Goal: Task Accomplishment & Management: Manage account settings

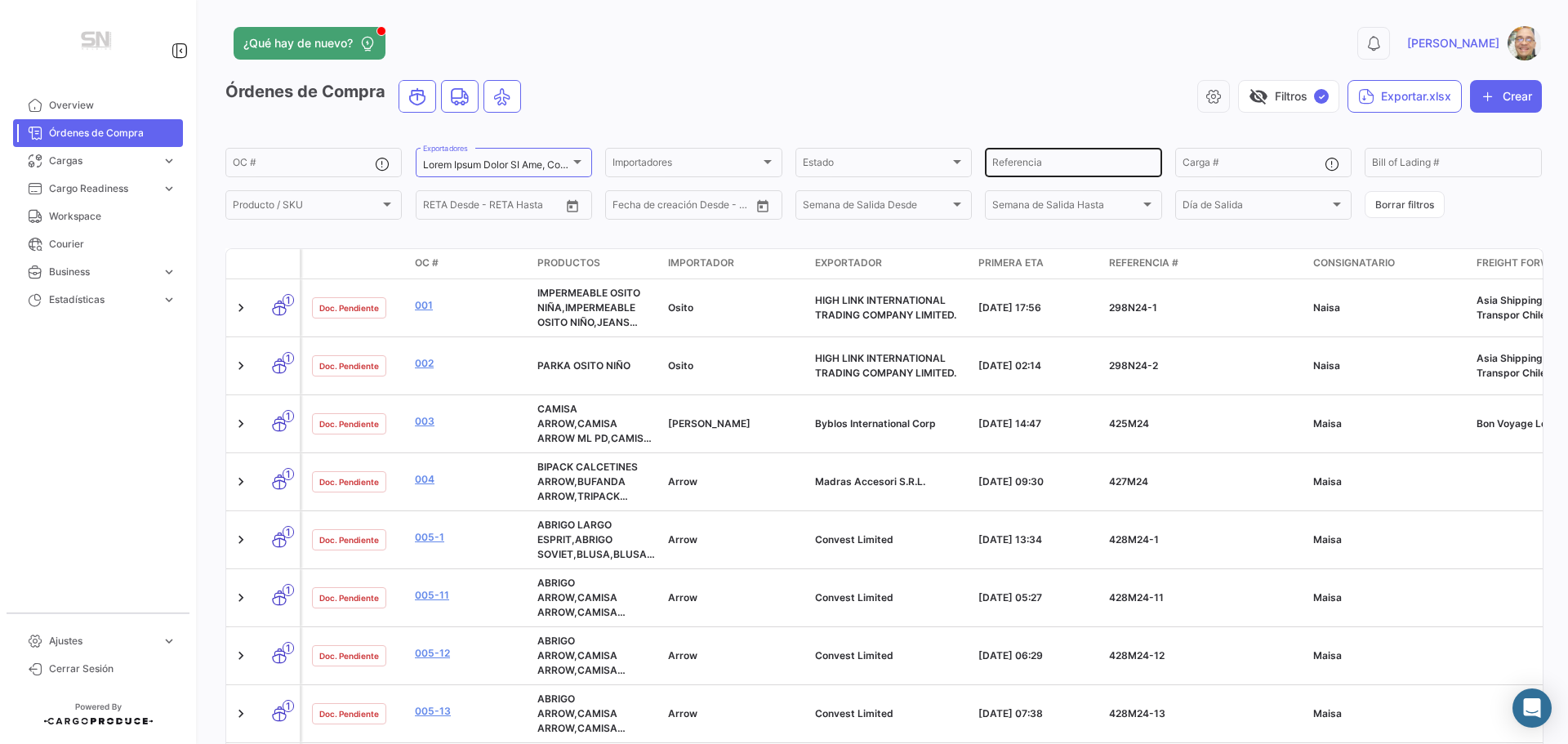
click at [1080, 166] on input "Referencia" at bounding box center [1073, 164] width 161 height 11
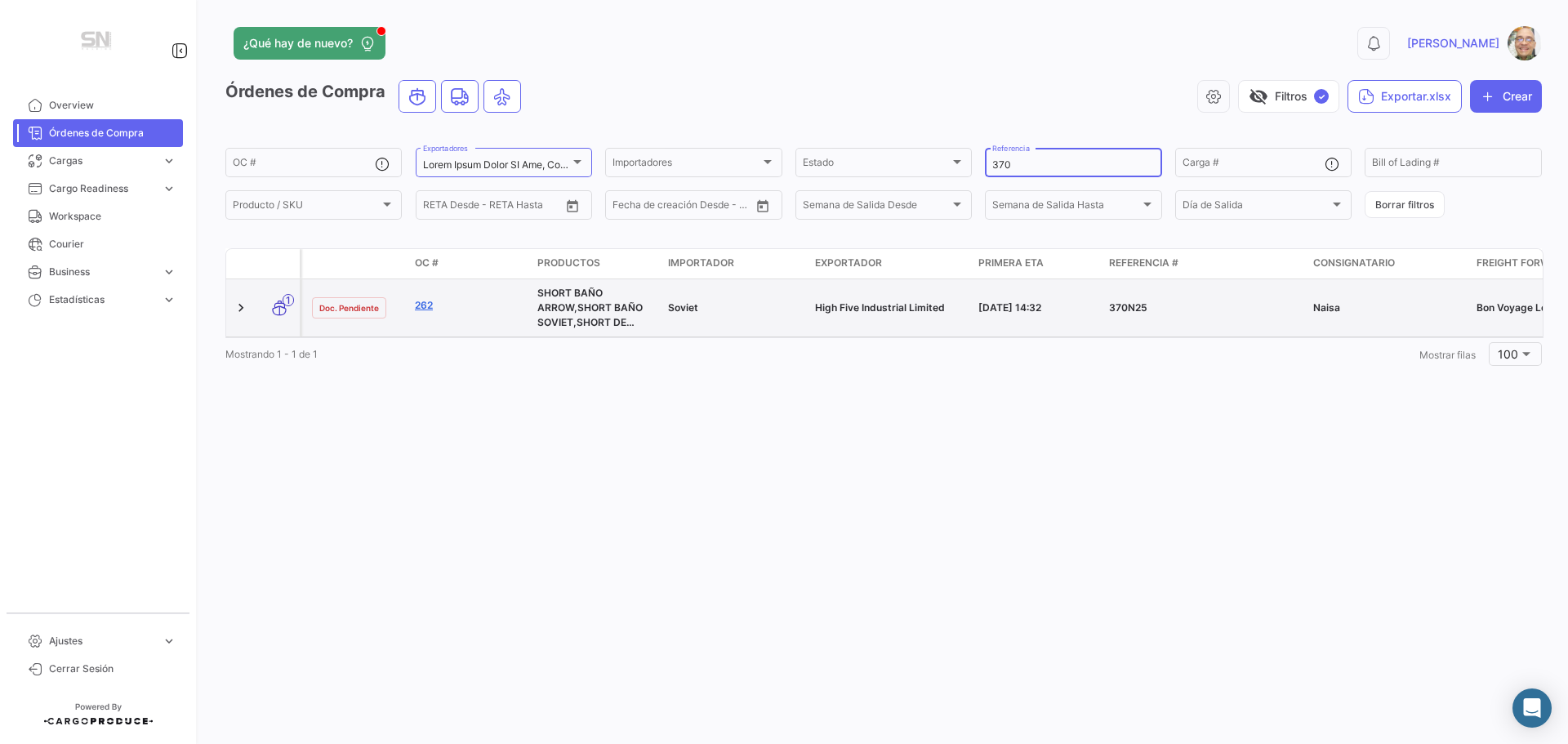
type input "370"
click at [431, 302] on link "262" at bounding box center [469, 305] width 109 height 15
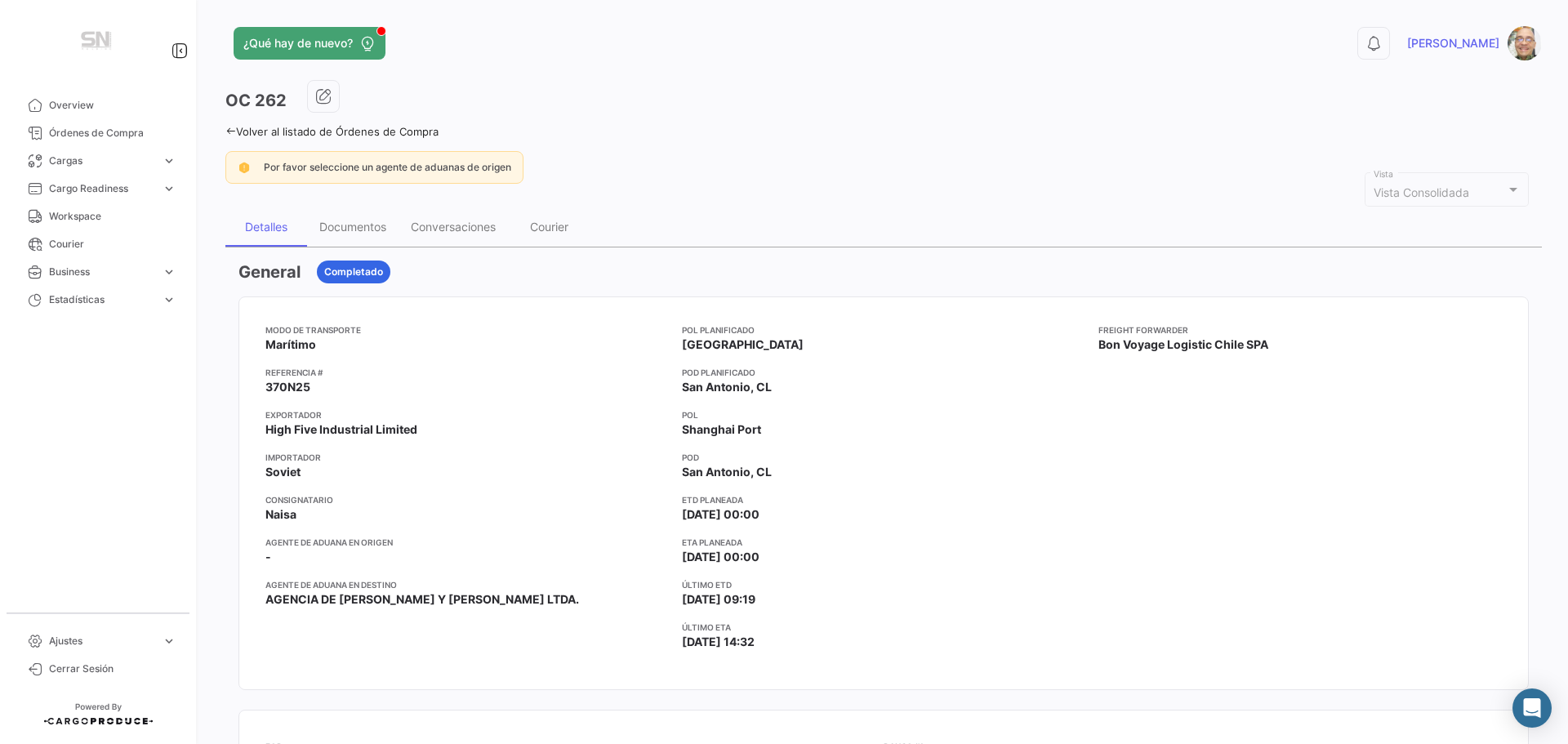
click at [234, 128] on icon at bounding box center [230, 132] width 11 height 11
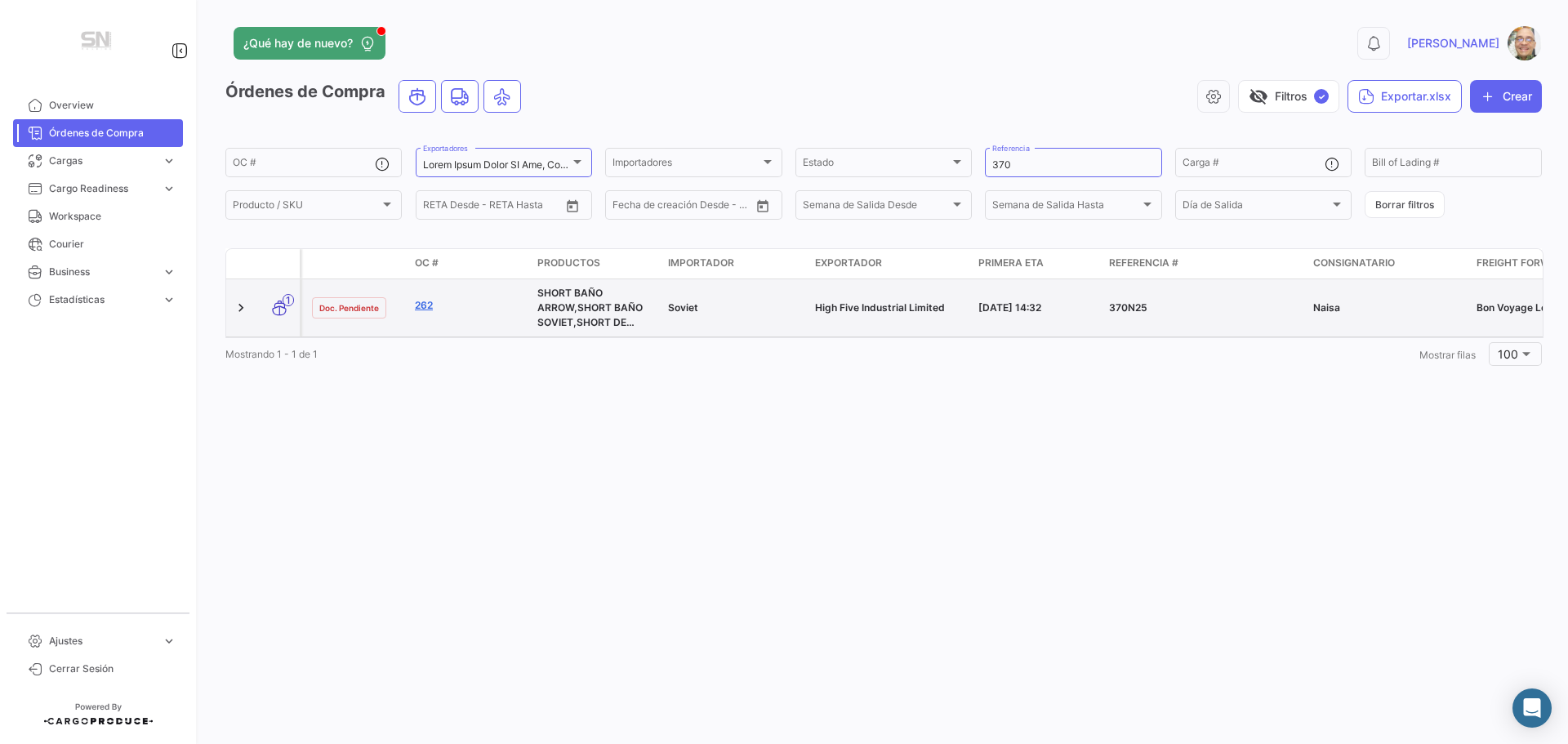
click at [428, 302] on link "262" at bounding box center [469, 305] width 109 height 15
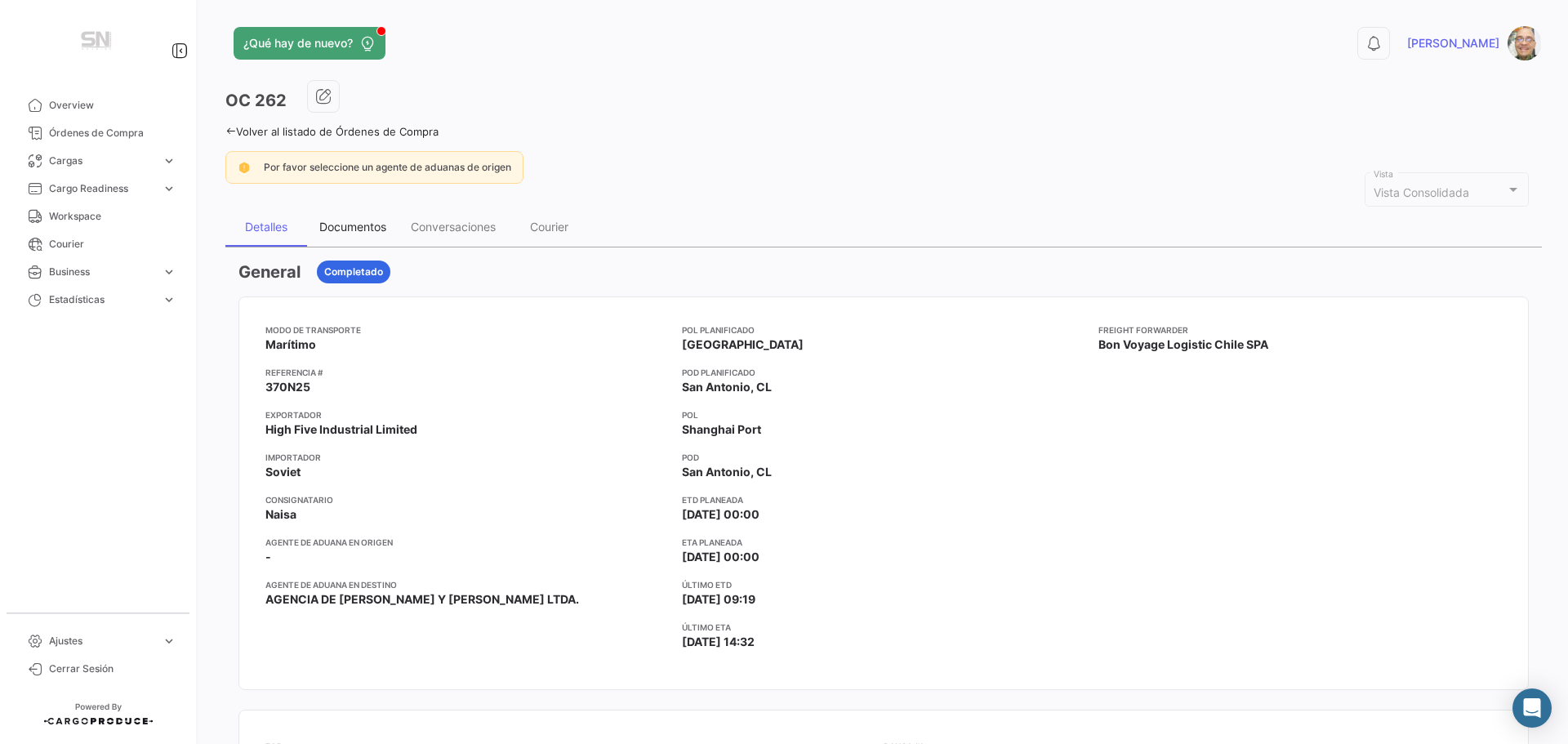
click at [355, 225] on div "Documentos" at bounding box center [353, 227] width 67 height 14
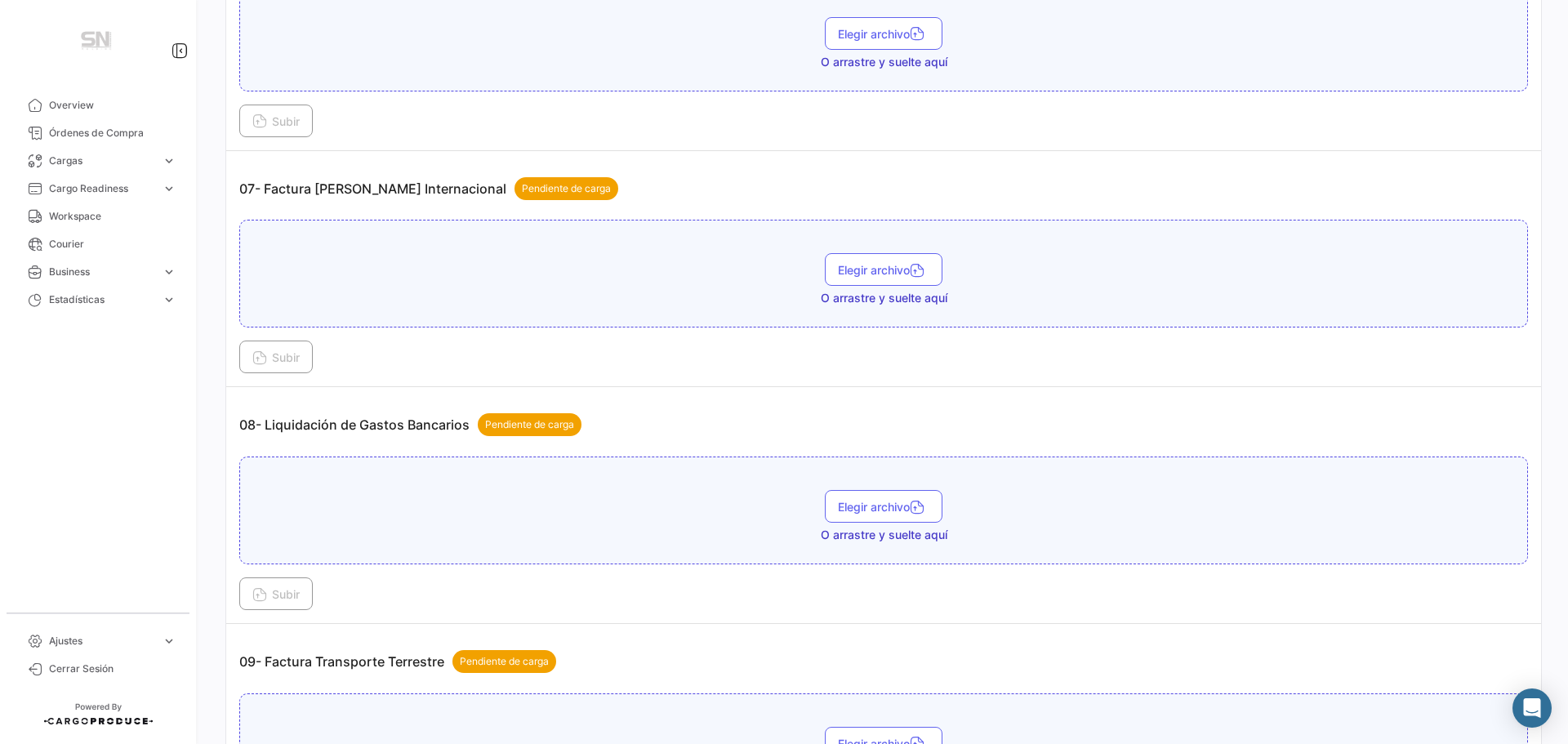
scroll to position [2042, 0]
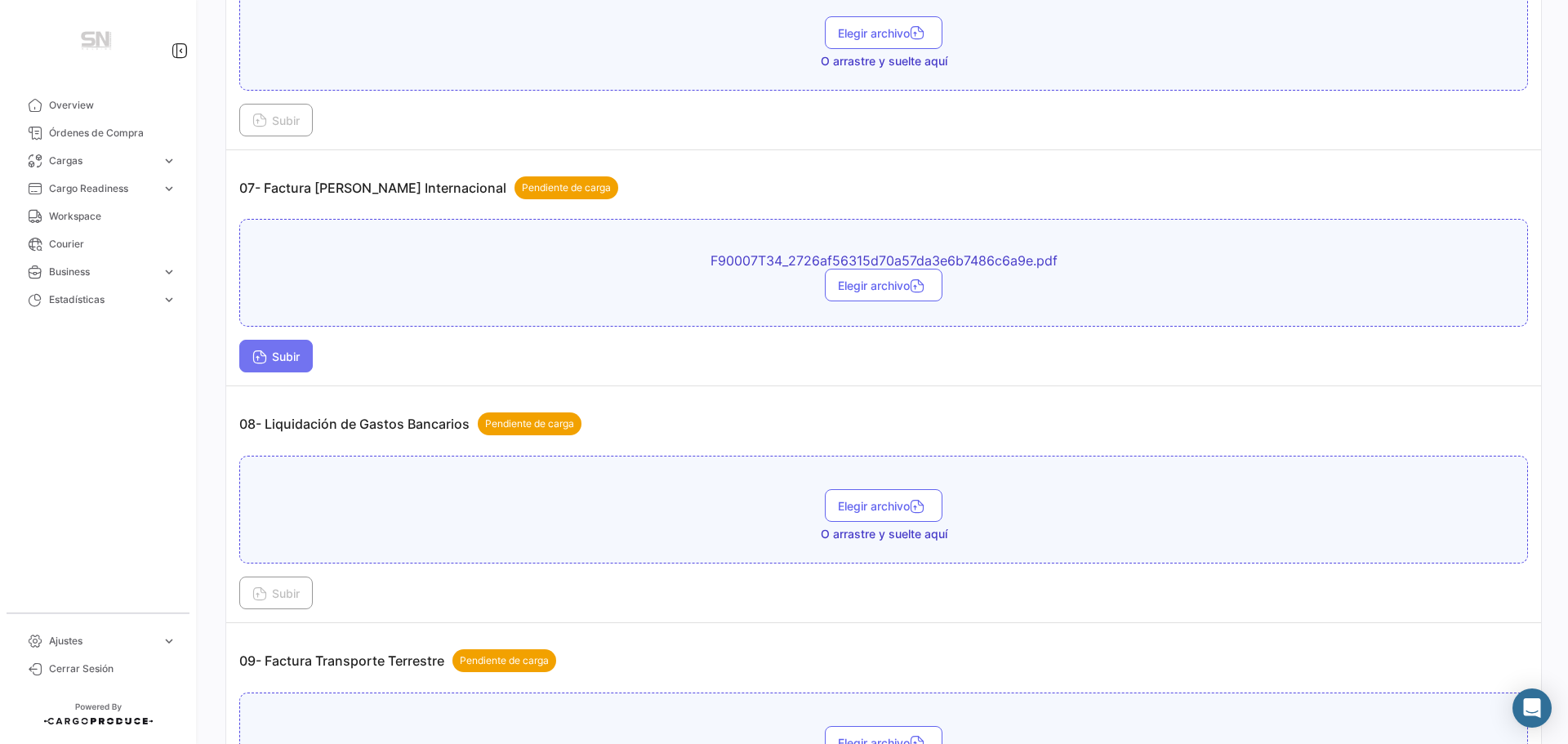
click at [266, 359] on icon at bounding box center [259, 358] width 15 height 15
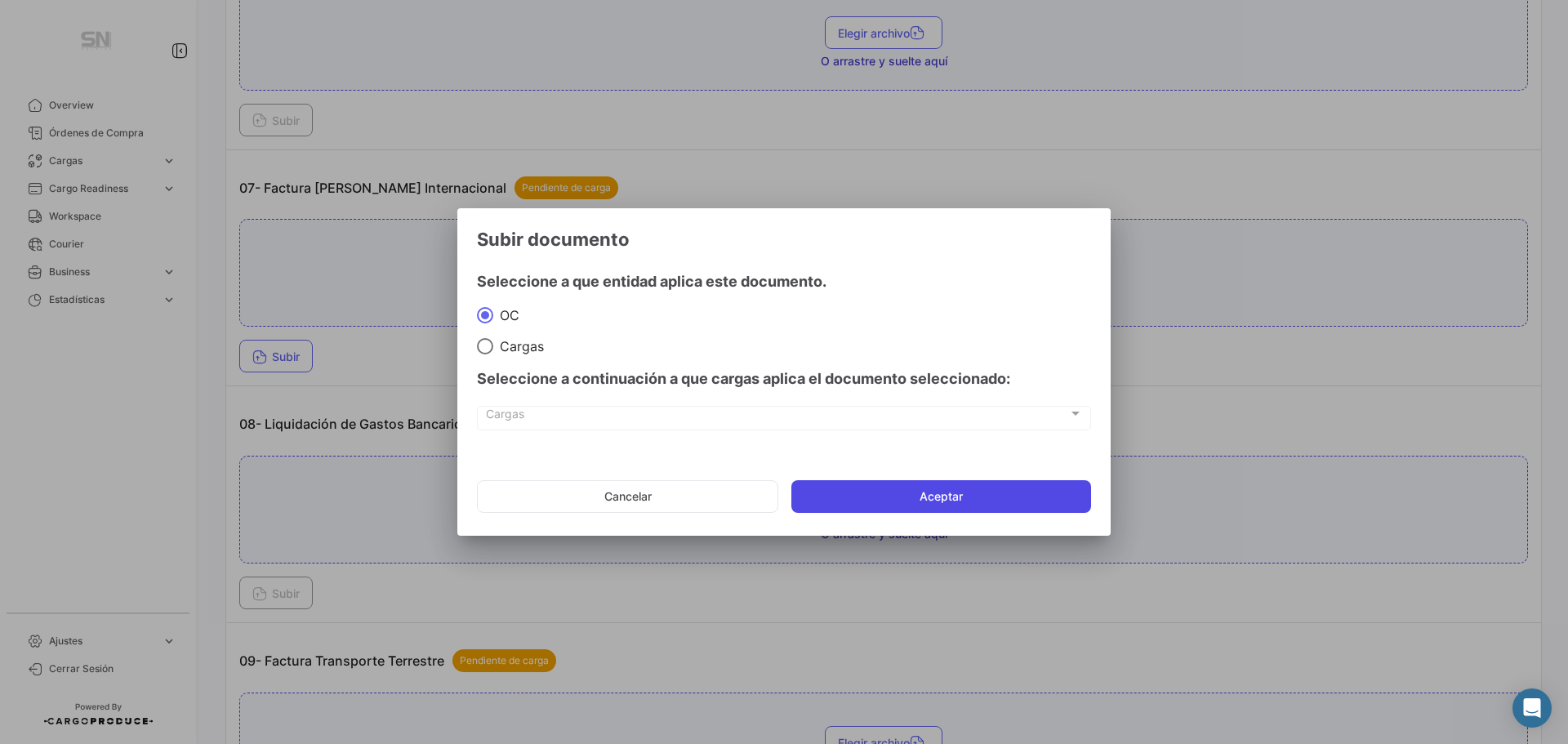
click at [943, 499] on button "Aceptar" at bounding box center [942, 496] width 300 height 33
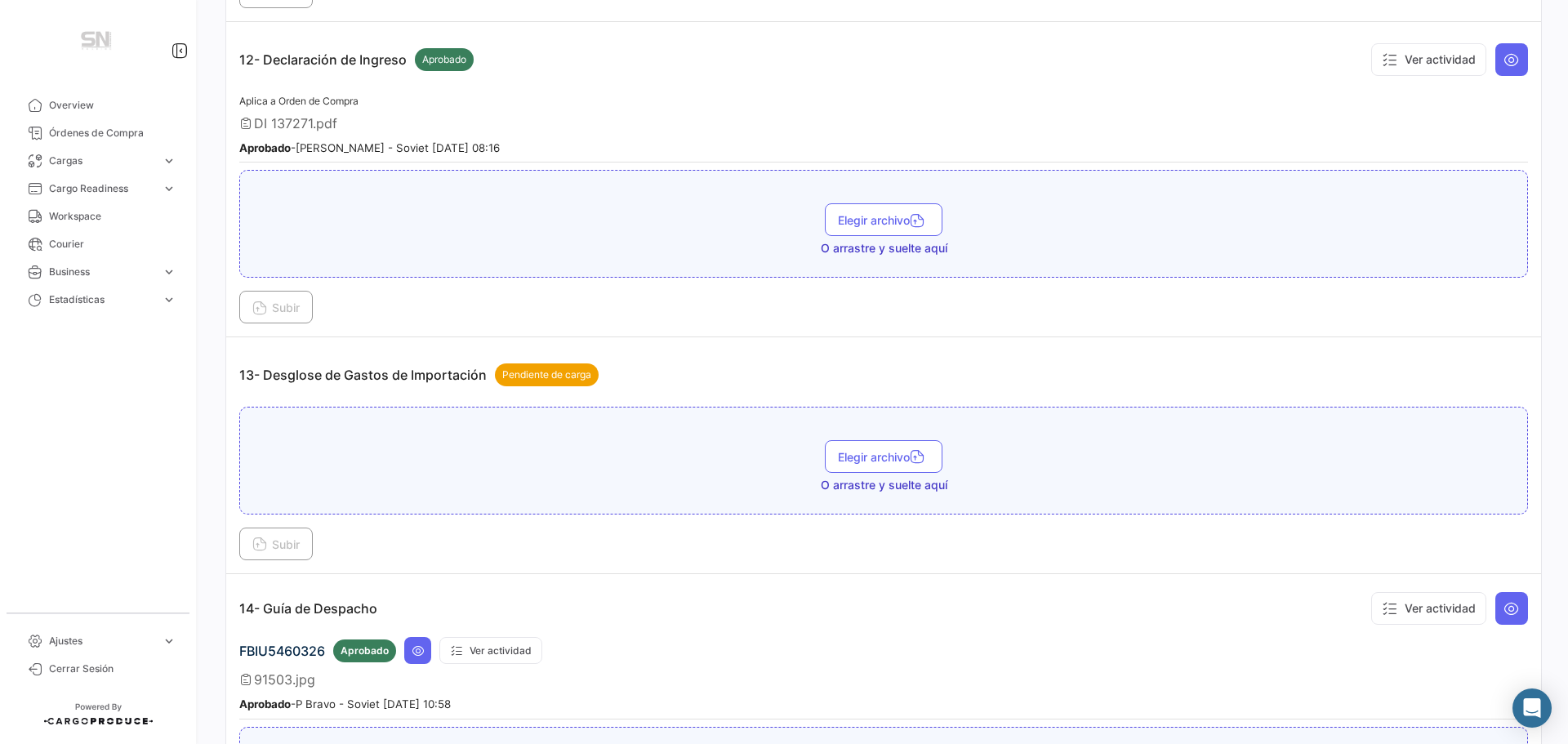
scroll to position [3513, 0]
click at [242, 544] on button "Subir" at bounding box center [275, 543] width 73 height 33
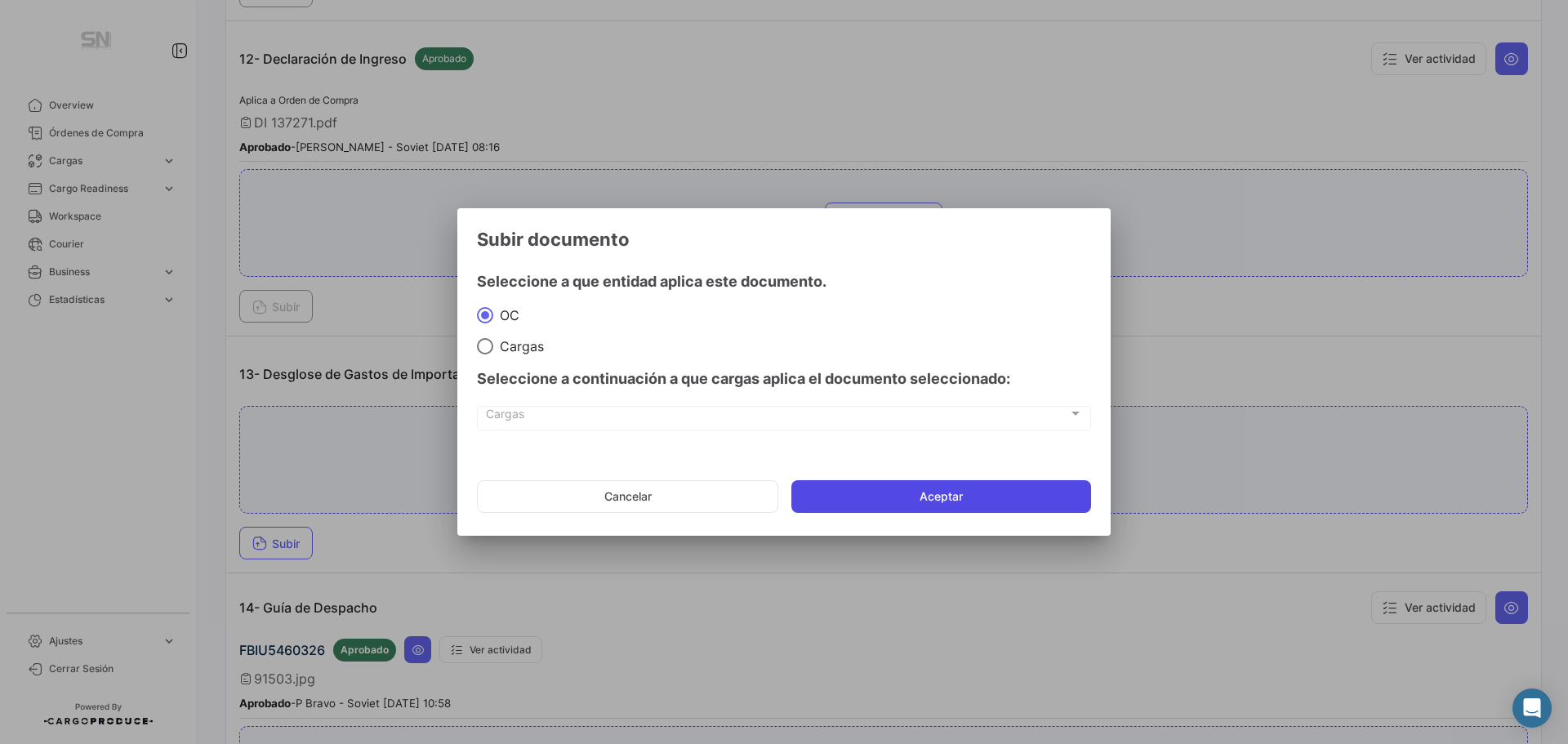
click at [831, 490] on button "Aceptar" at bounding box center [942, 496] width 300 height 33
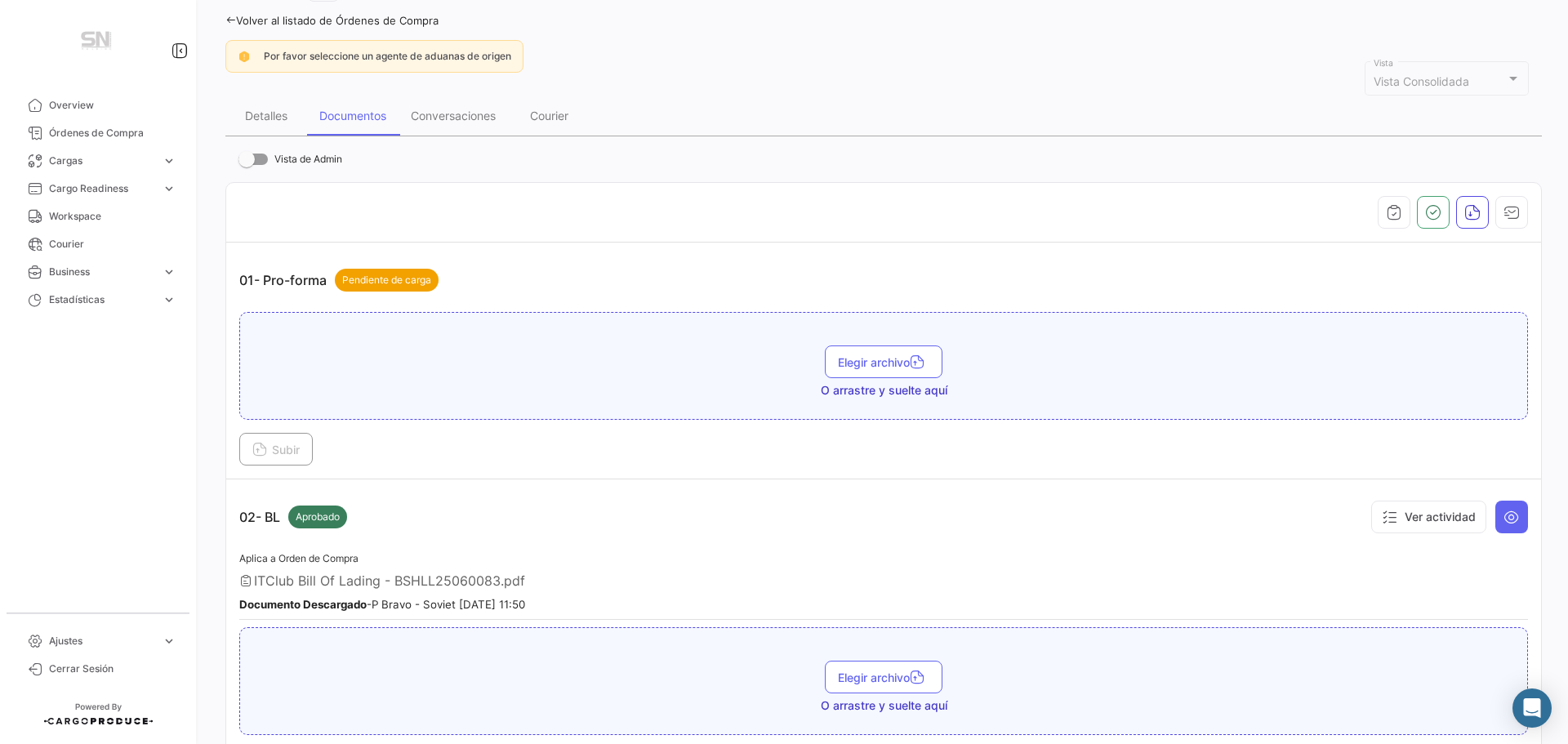
scroll to position [0, 0]
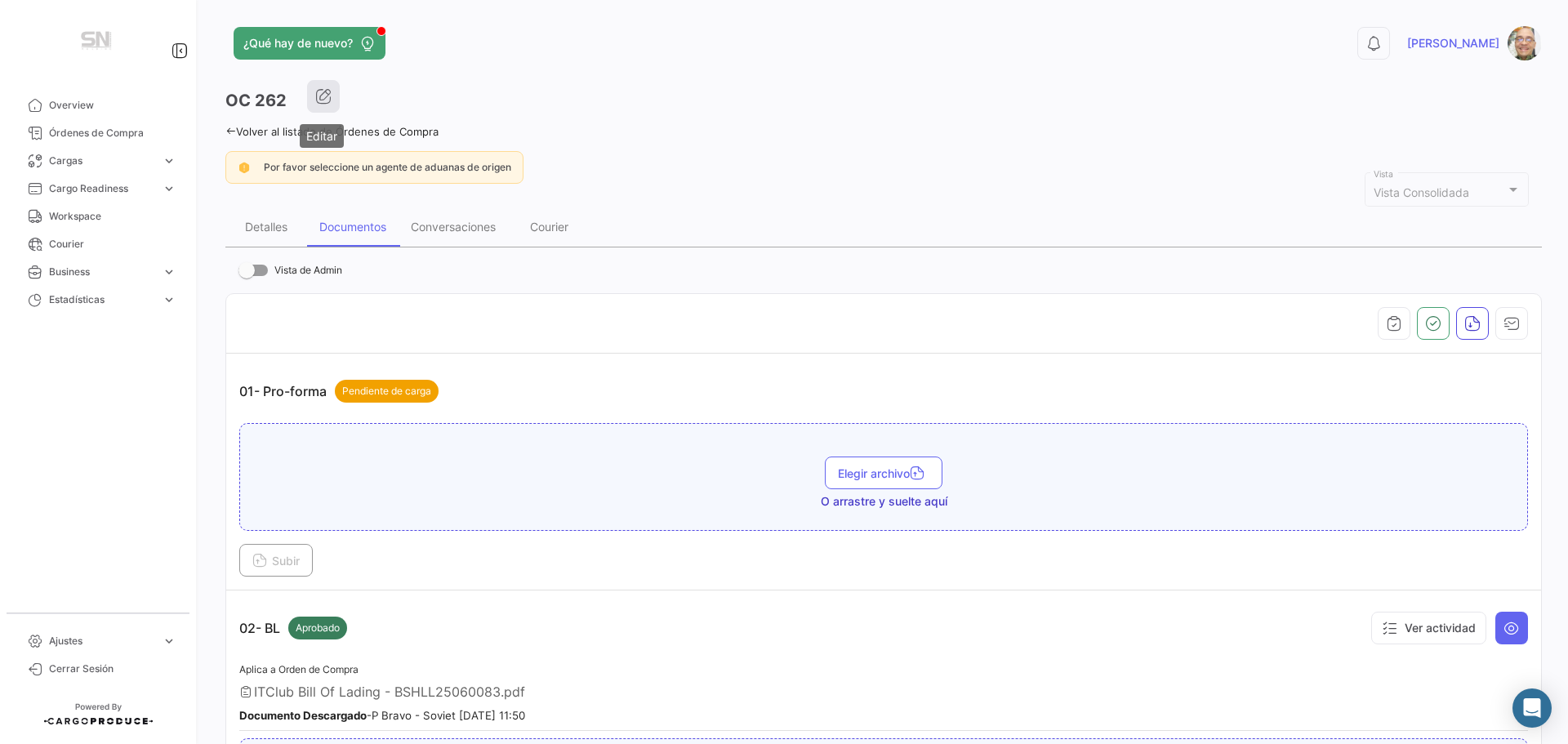
click at [334, 108] on button "button" at bounding box center [323, 96] width 33 height 33
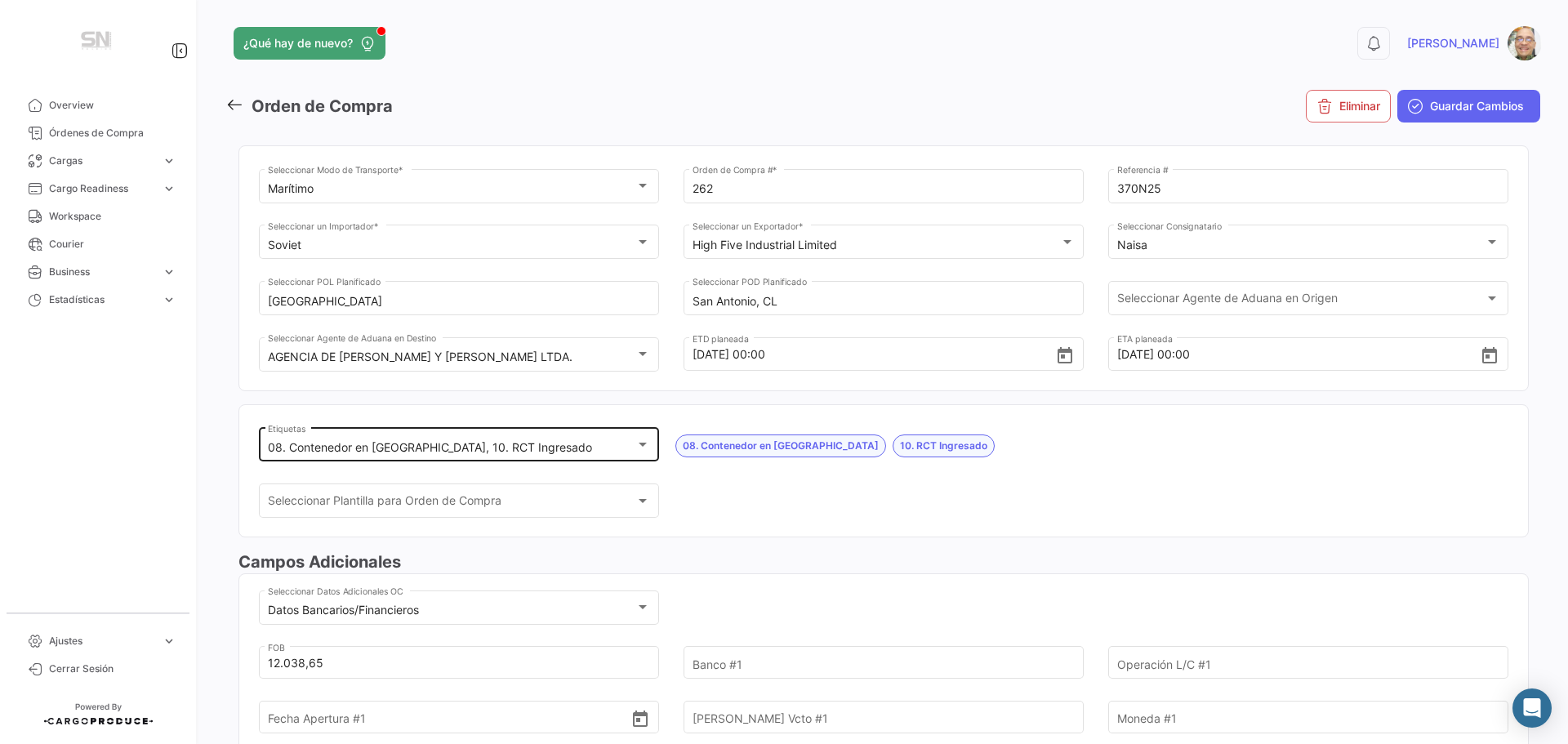
click at [641, 439] on div at bounding box center [642, 444] width 15 height 13
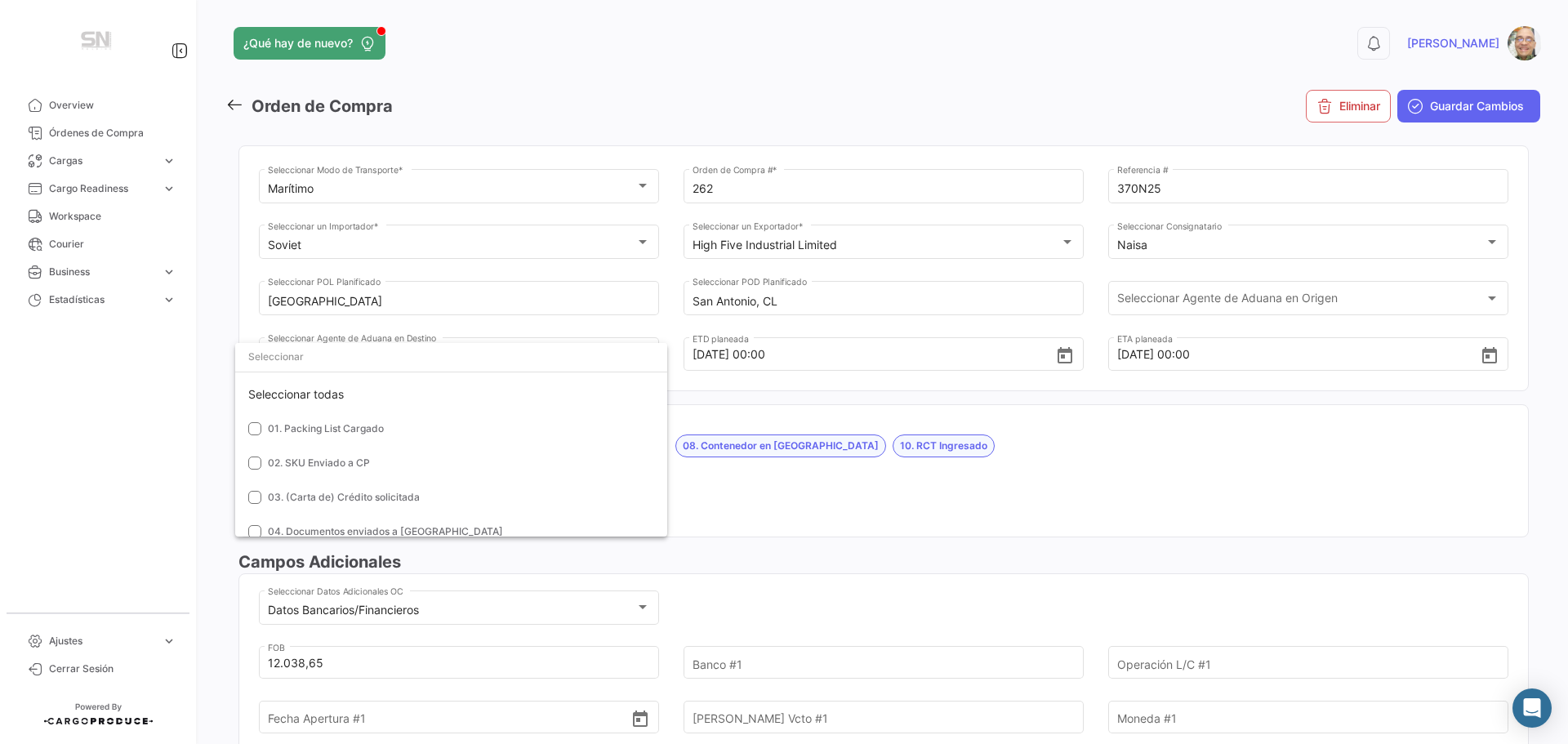
click at [997, 455] on div at bounding box center [784, 372] width 1568 height 744
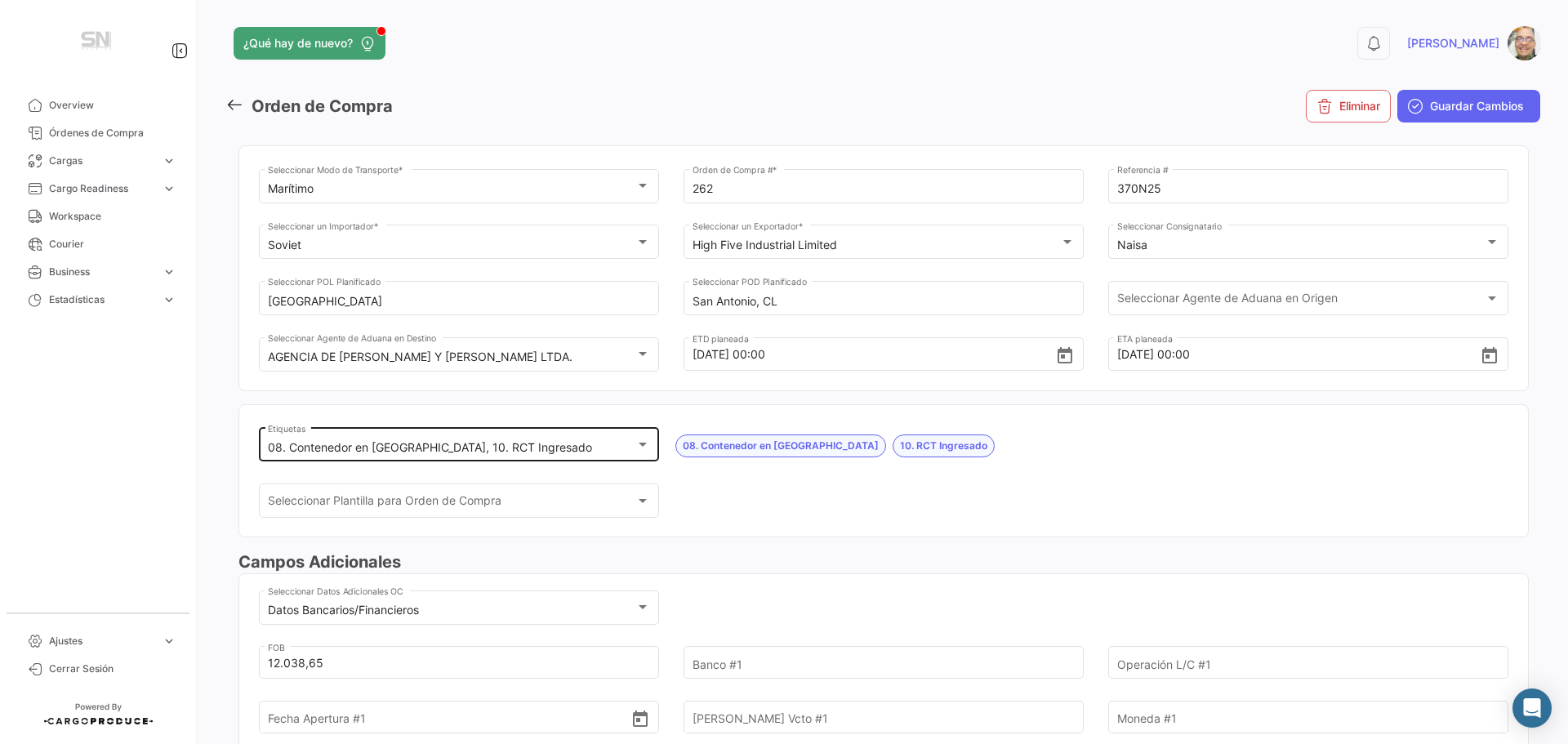
click at [638, 450] on div at bounding box center [642, 444] width 15 height 13
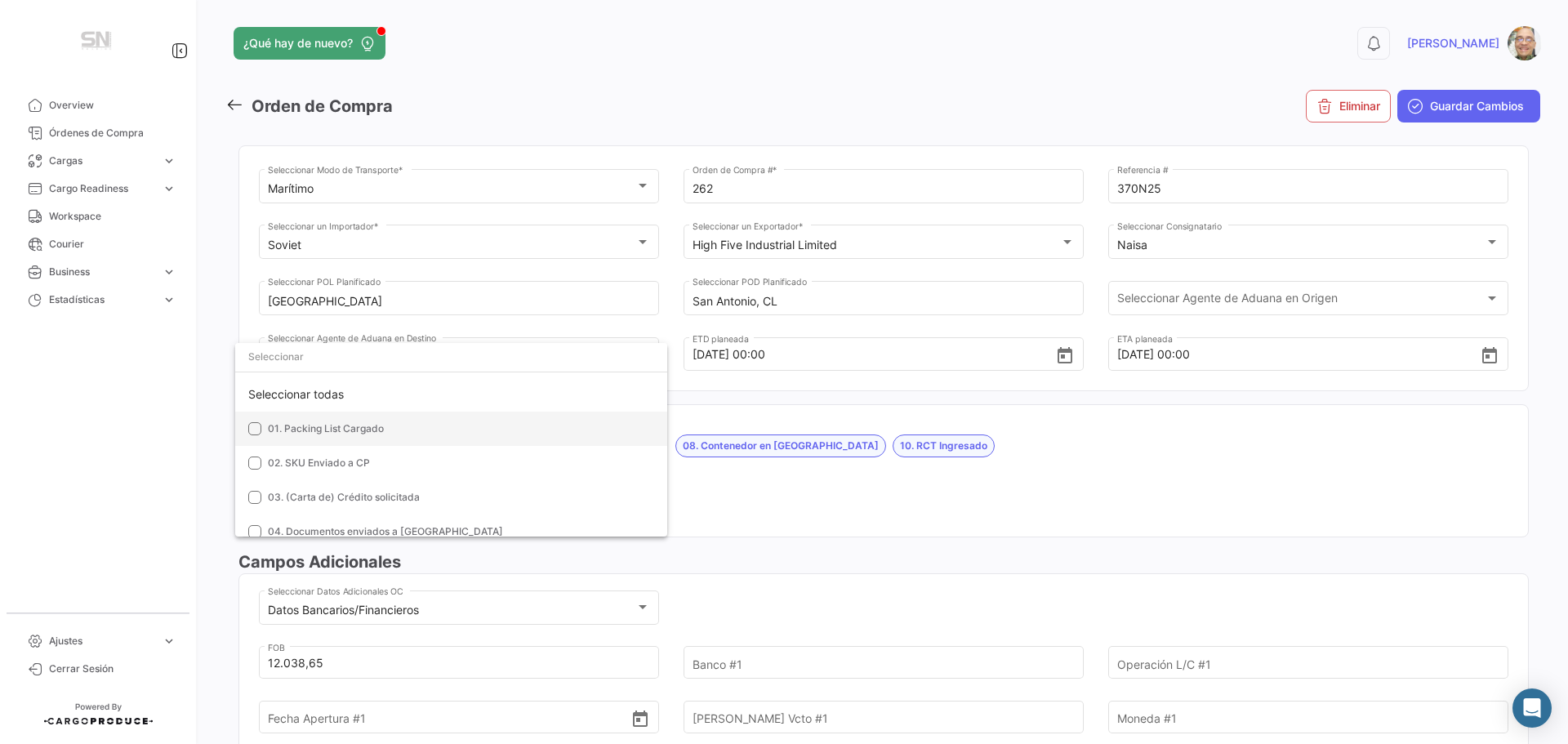
click at [261, 432] on mat-option "01. Packing List Cargado" at bounding box center [452, 428] width 432 height 34
click at [256, 455] on mat-option "02. SKU Enviado a CP" at bounding box center [452, 462] width 432 height 34
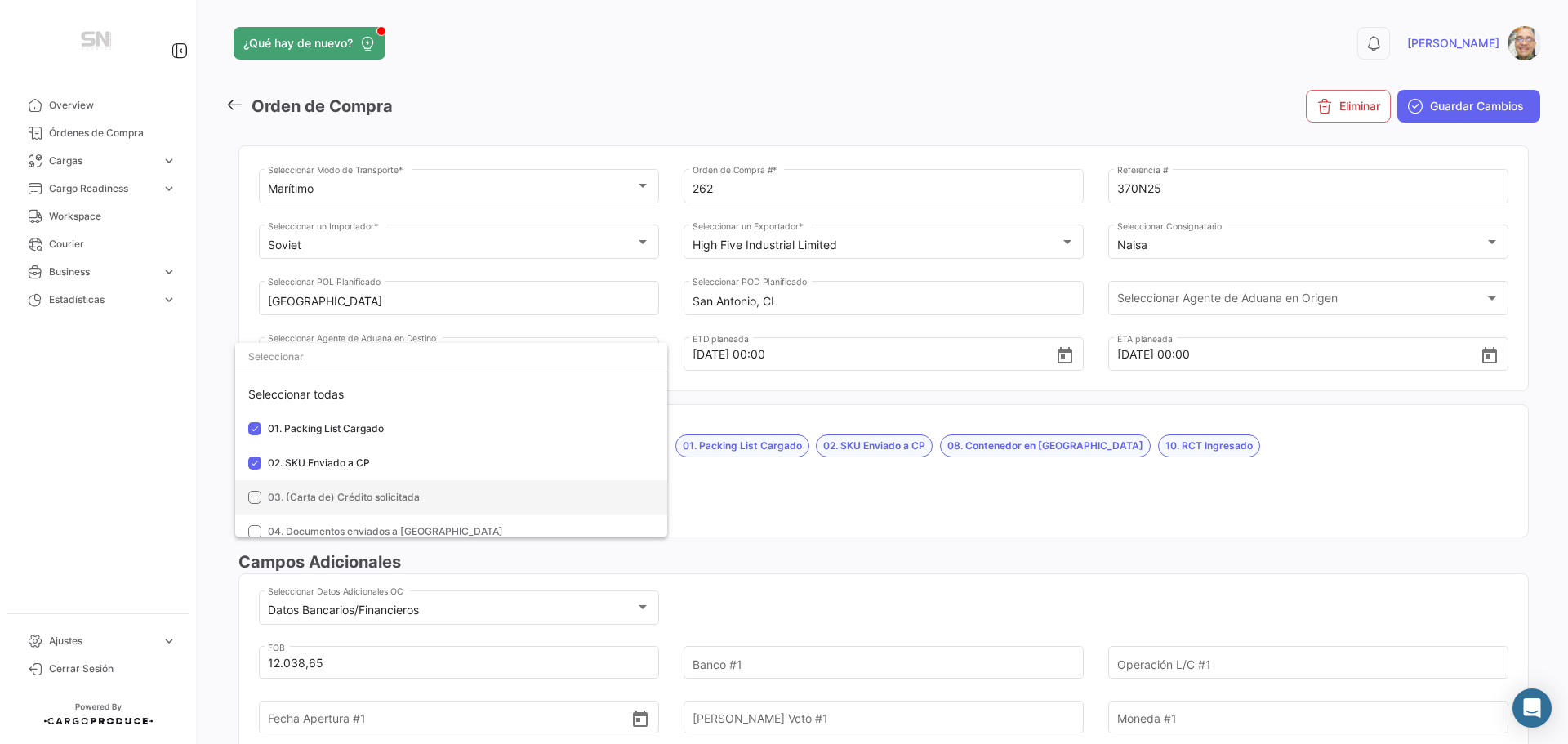
scroll to position [82, 0]
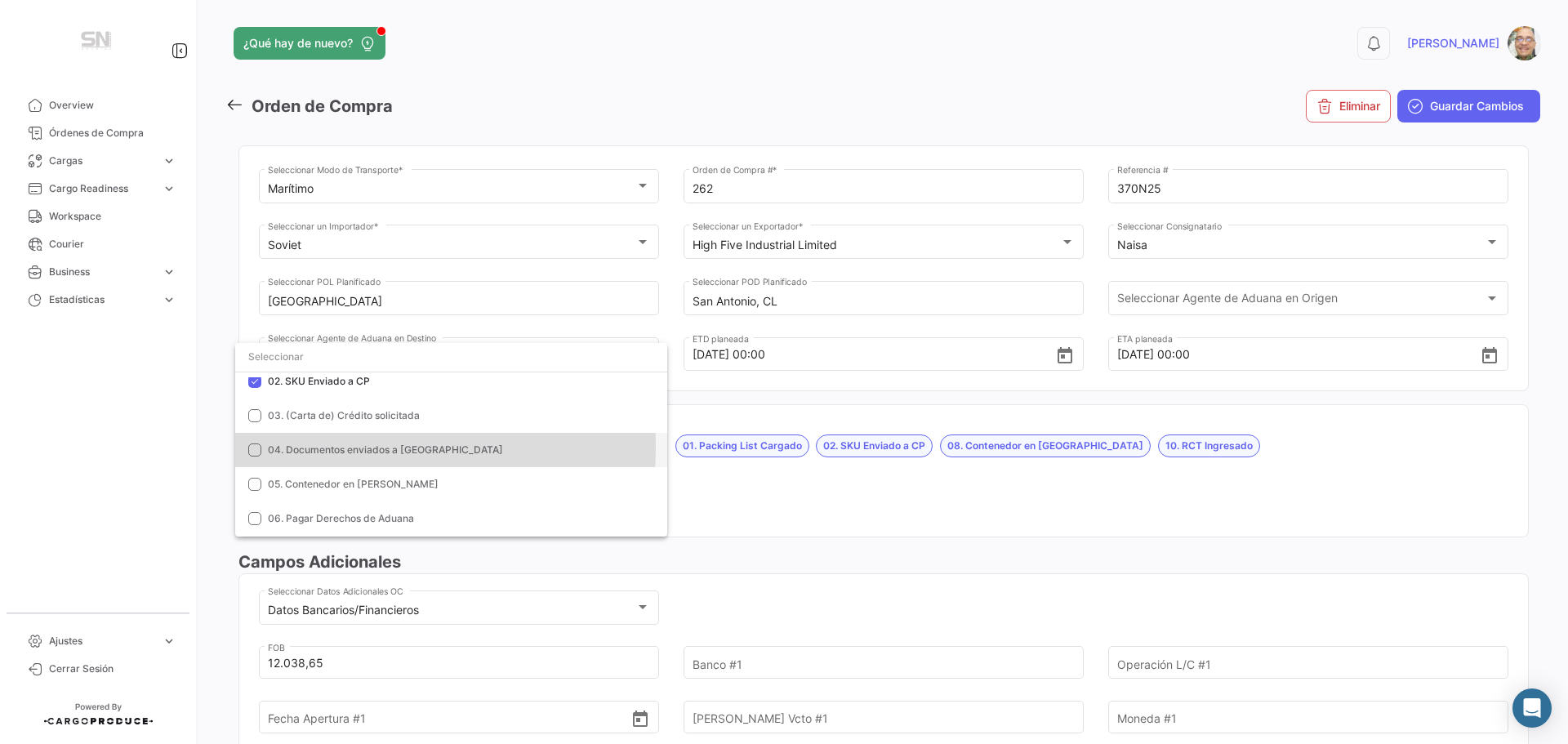
click at [255, 446] on mat-pseudo-checkbox at bounding box center [254, 450] width 13 height 13
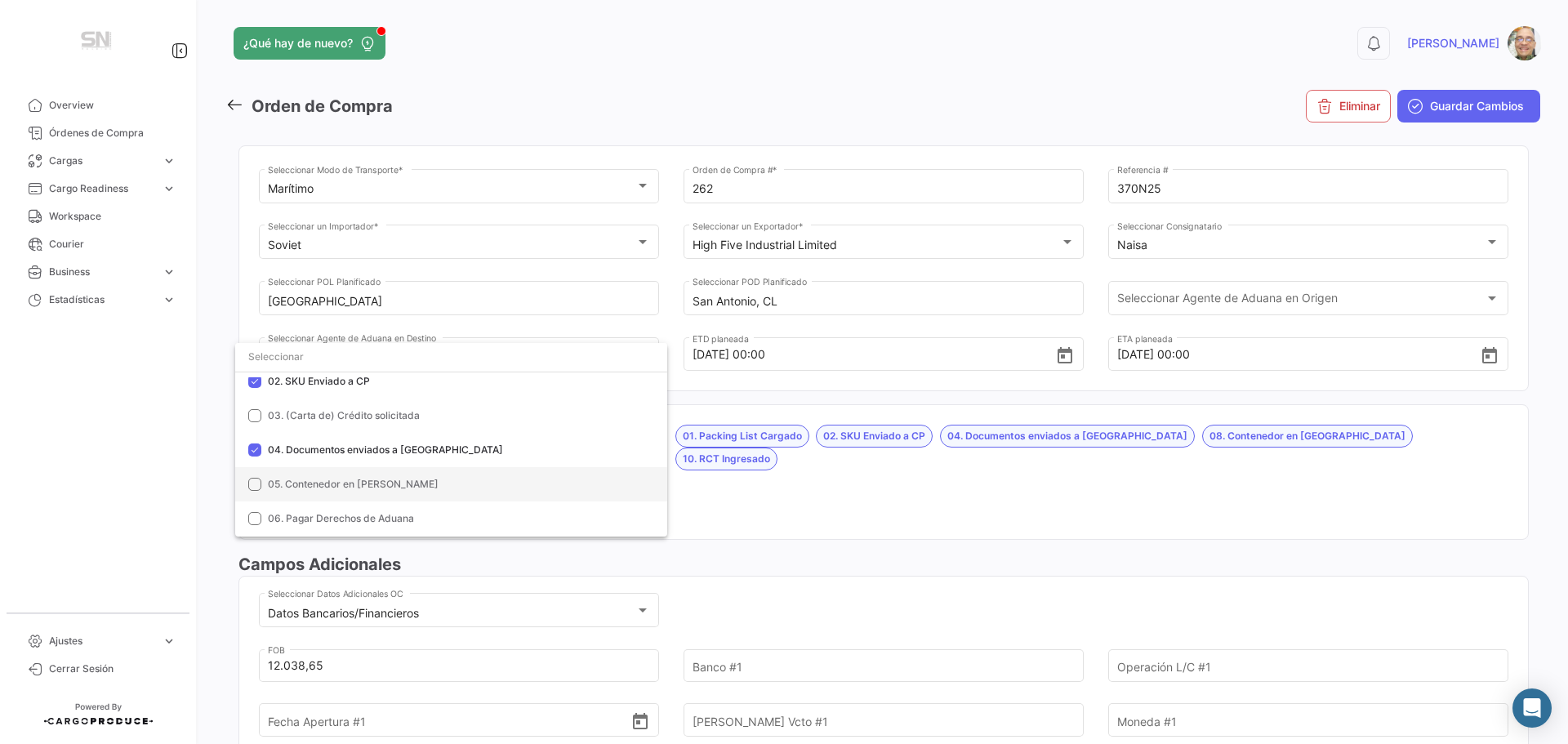
click at [253, 482] on mat-pseudo-checkbox at bounding box center [254, 484] width 13 height 13
click at [258, 515] on mat-pseudo-checkbox at bounding box center [254, 518] width 13 height 13
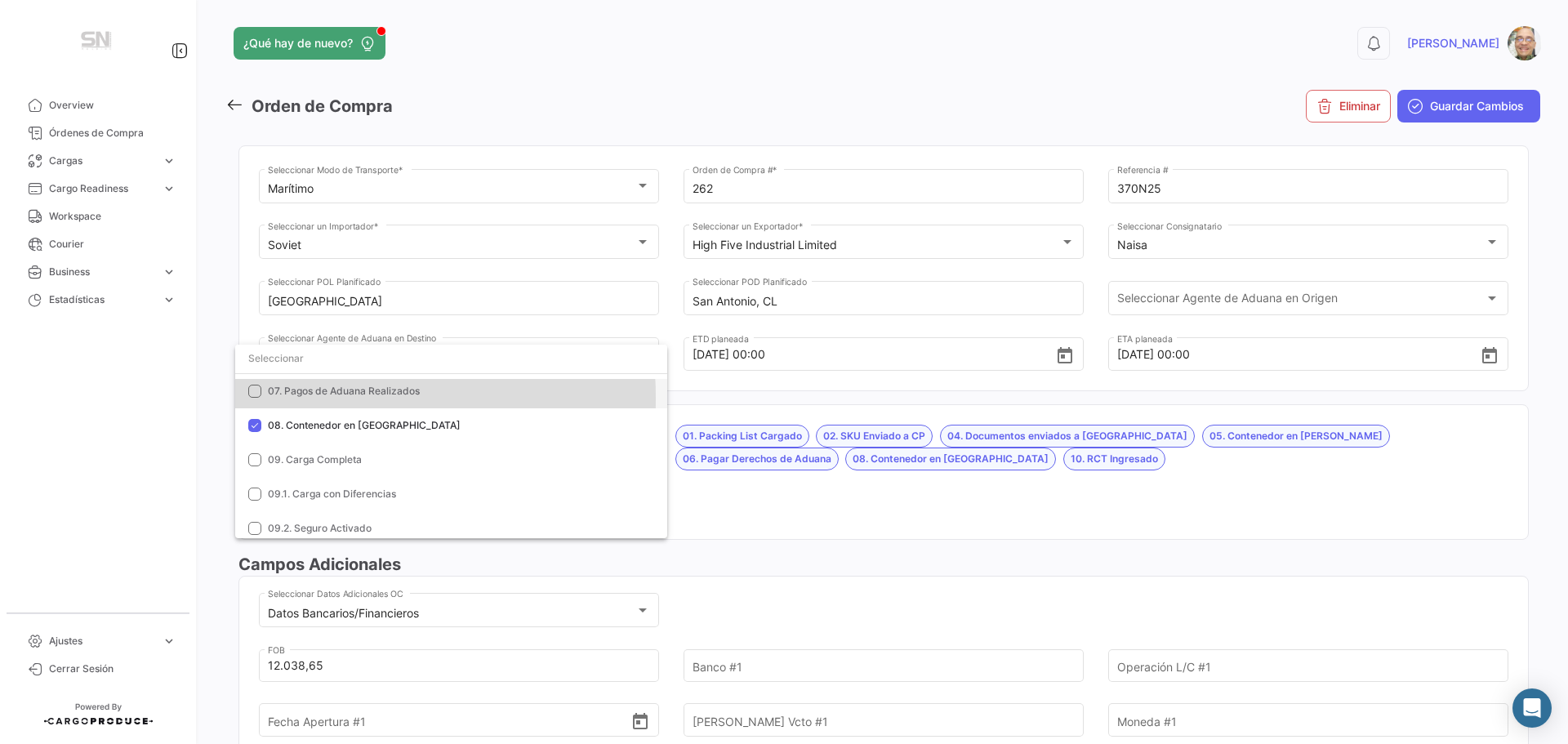
click at [259, 398] on mat-option "07. Pagos de Aduana Realizados" at bounding box center [452, 391] width 432 height 34
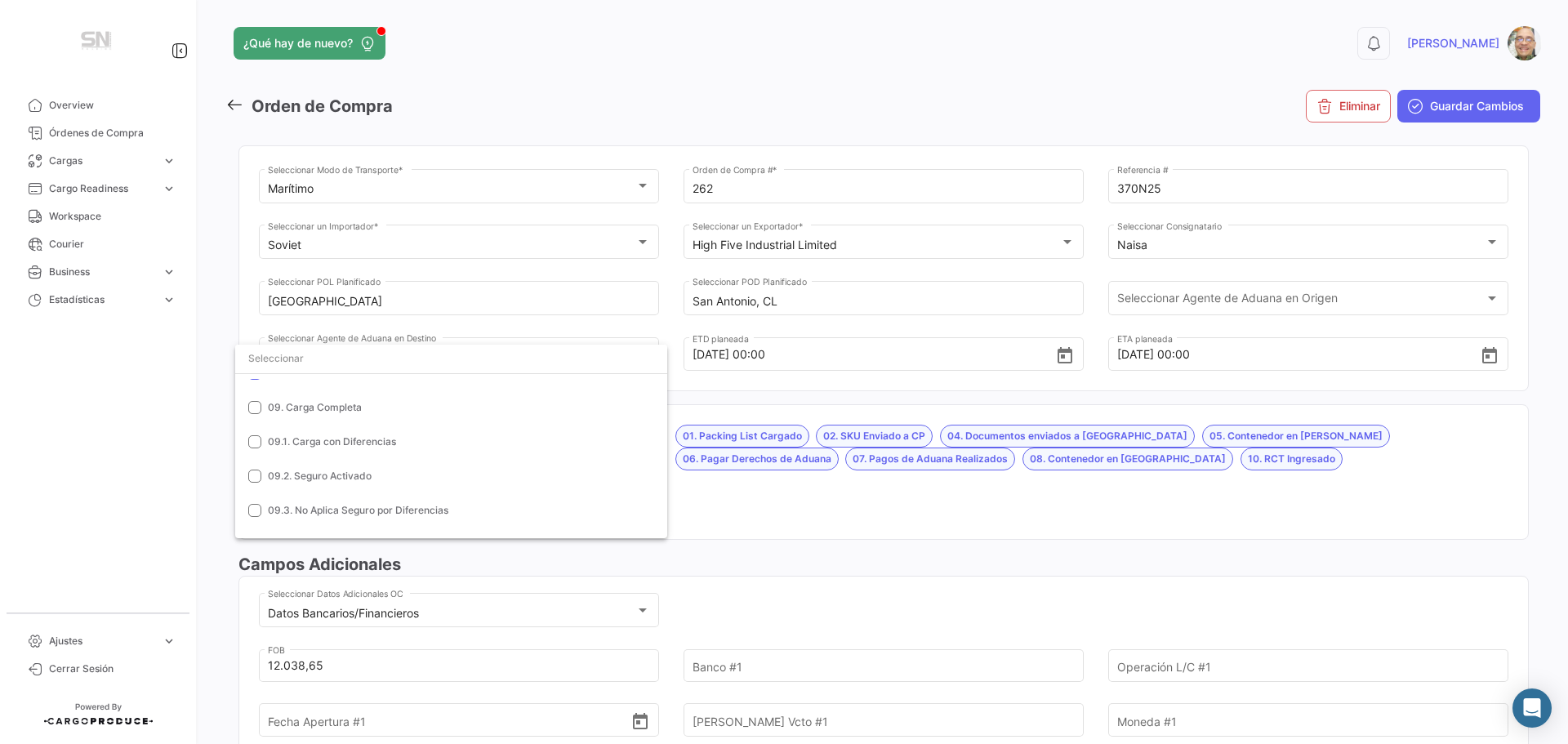
scroll to position [327, 0]
click at [775, 510] on div at bounding box center [784, 372] width 1568 height 744
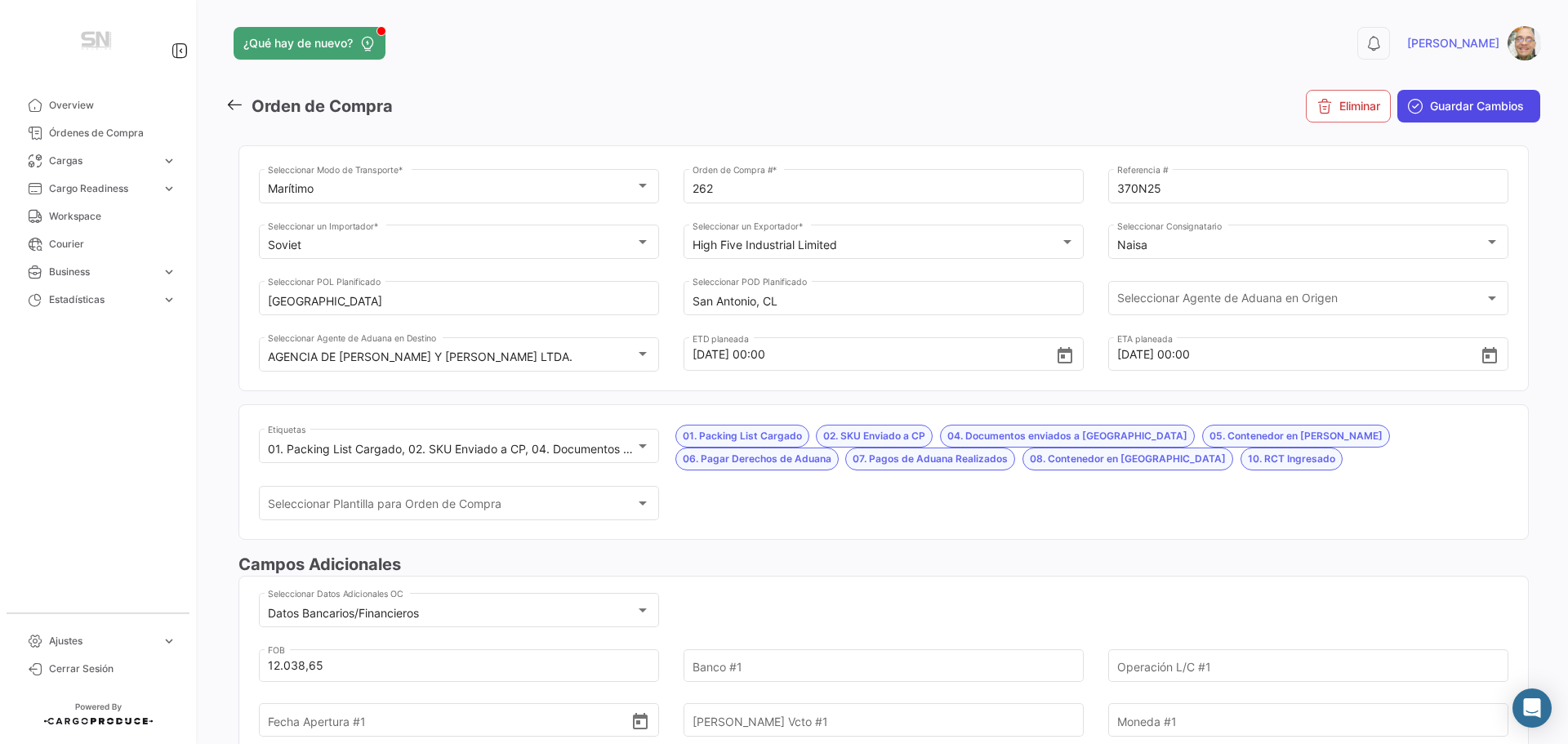
click at [1459, 117] on button "Guardar Cambios" at bounding box center [1469, 106] width 143 height 33
